Goal: Find specific page/section: Find specific page/section

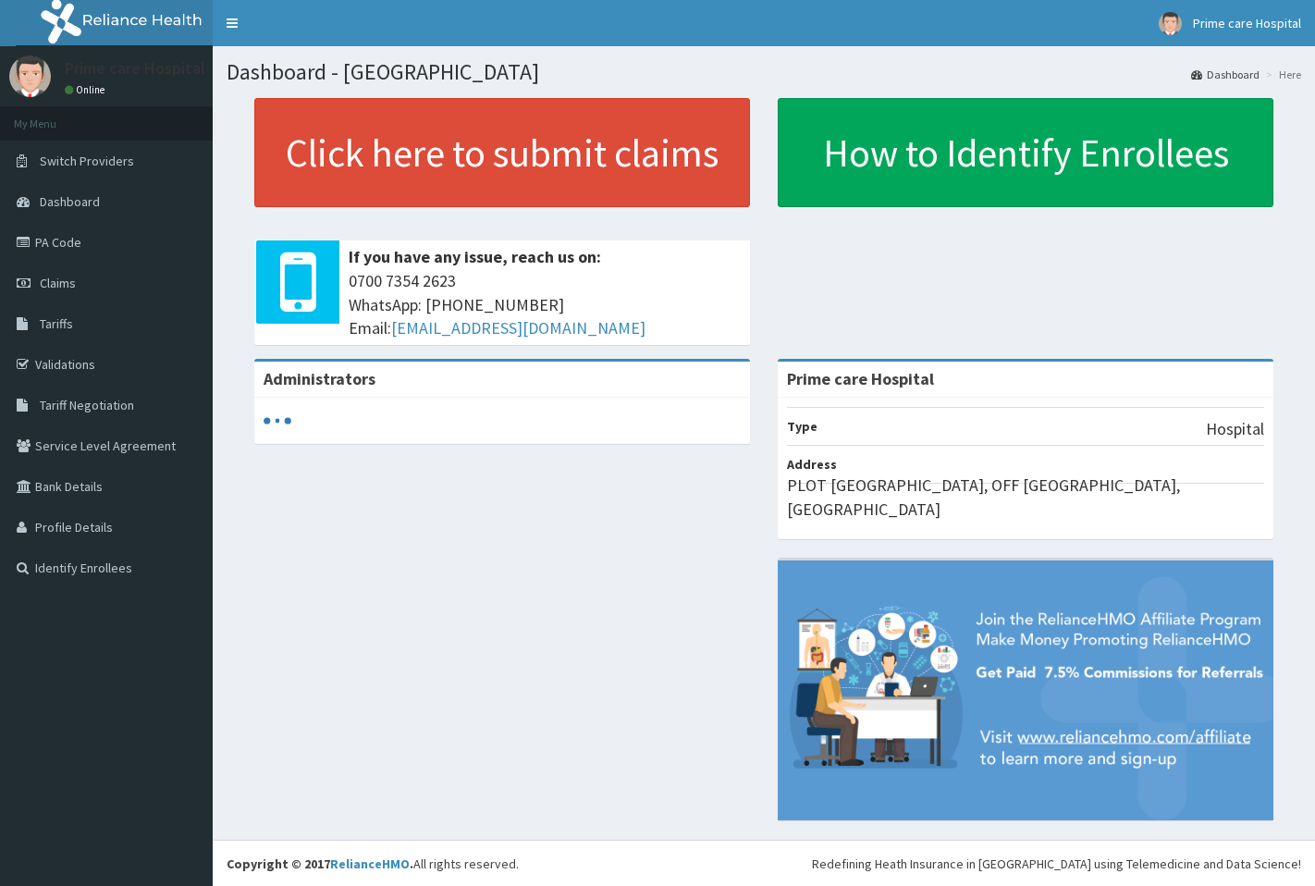
click at [88, 244] on link "PA Code" at bounding box center [106, 242] width 213 height 41
click at [104, 226] on link "PA Code" at bounding box center [106, 242] width 213 height 41
